Goal: Task Accomplishment & Management: Manage account settings

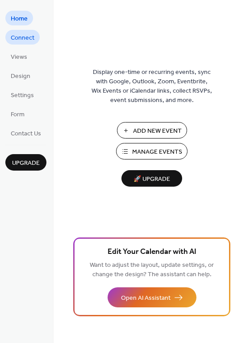
click at [26, 40] on span "Connect" at bounding box center [23, 37] width 24 height 9
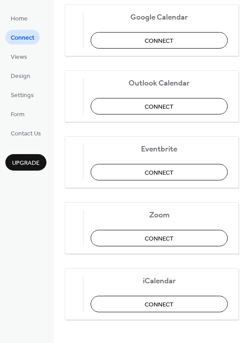
scroll to position [187, 0]
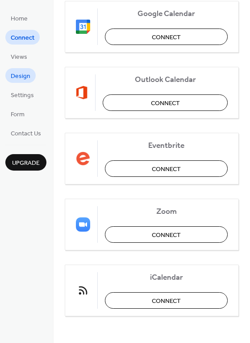
click at [23, 78] on span "Design" at bounding box center [21, 76] width 20 height 9
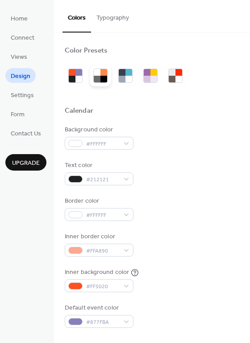
click at [103, 74] on div at bounding box center [103, 72] width 7 height 7
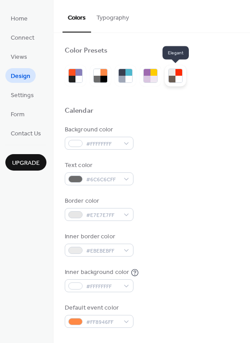
click at [178, 76] on div at bounding box center [178, 79] width 7 height 7
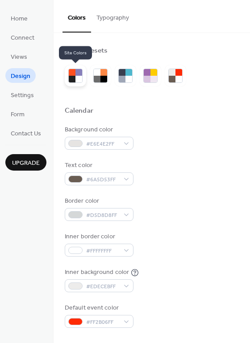
click at [77, 78] on div at bounding box center [78, 79] width 7 height 7
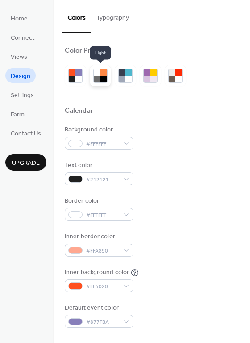
click at [104, 79] on div at bounding box center [103, 79] width 7 height 7
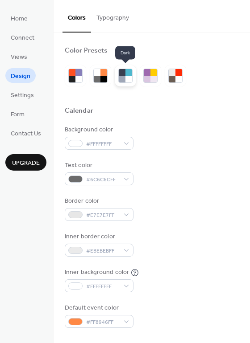
click at [124, 81] on div at bounding box center [122, 79] width 7 height 7
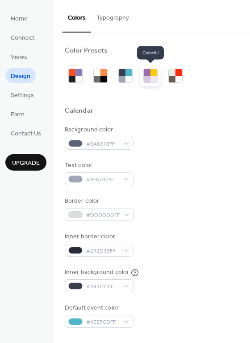
click at [151, 74] on div at bounding box center [153, 72] width 7 height 7
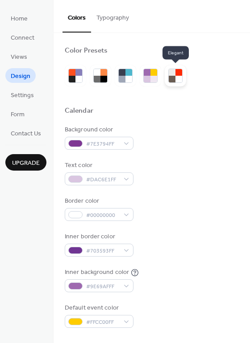
click at [182, 74] on div at bounding box center [175, 76] width 14 height 14
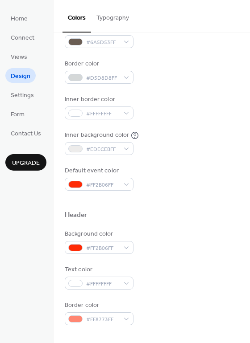
scroll to position [141, 0]
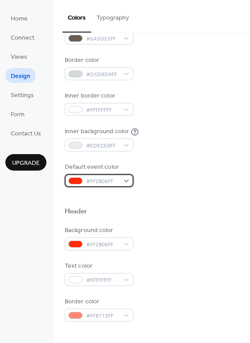
click at [99, 182] on span "#FF2B06FF" at bounding box center [102, 181] width 33 height 9
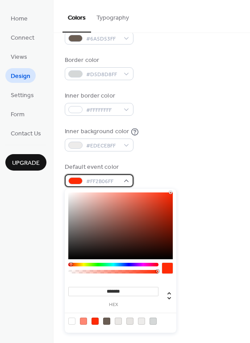
click at [129, 185] on div "#FF2B06FF" at bounding box center [99, 180] width 69 height 13
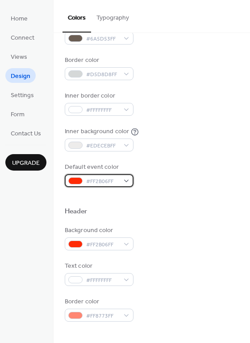
click at [128, 183] on div "#FF2B06FF" at bounding box center [99, 180] width 69 height 13
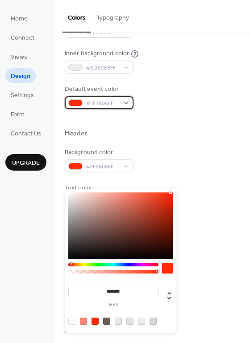
scroll to position [221, 0]
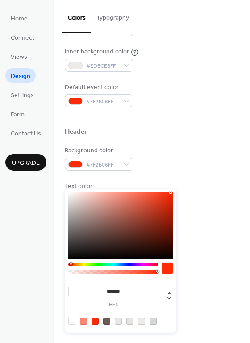
click at [156, 140] on div at bounding box center [152, 142] width 174 height 7
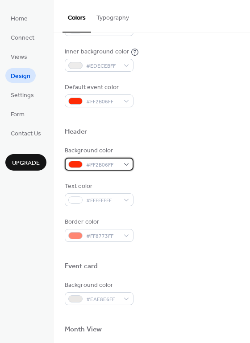
click at [114, 162] on span "#FF2B06FF" at bounding box center [102, 165] width 33 height 9
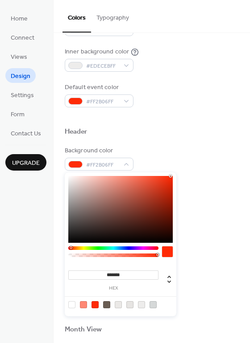
type input "***"
type input "**********"
drag, startPoint x: 156, startPoint y: 256, endPoint x: 114, endPoint y: 256, distance: 41.5
click at [114, 256] on div at bounding box center [114, 255] width 3 height 3
click at [132, 142] on div at bounding box center [152, 142] width 174 height 7
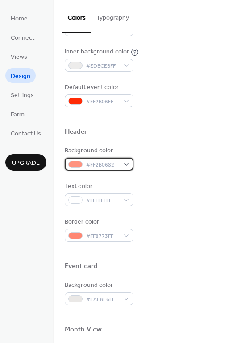
click at [105, 166] on span "#FF2B0682" at bounding box center [102, 165] width 33 height 9
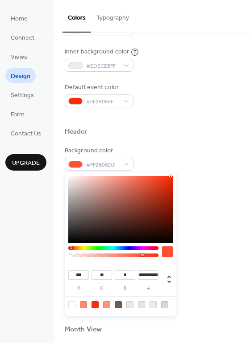
drag, startPoint x: 115, startPoint y: 256, endPoint x: 141, endPoint y: 258, distance: 26.4
click at [141, 258] on div at bounding box center [113, 254] width 90 height 15
type input "**********"
click at [184, 123] on div at bounding box center [152, 117] width 174 height 20
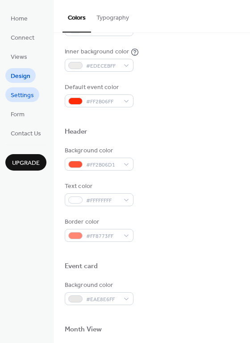
click at [28, 94] on span "Settings" at bounding box center [22, 95] width 23 height 9
